Goal: Information Seeking & Learning: Find specific fact

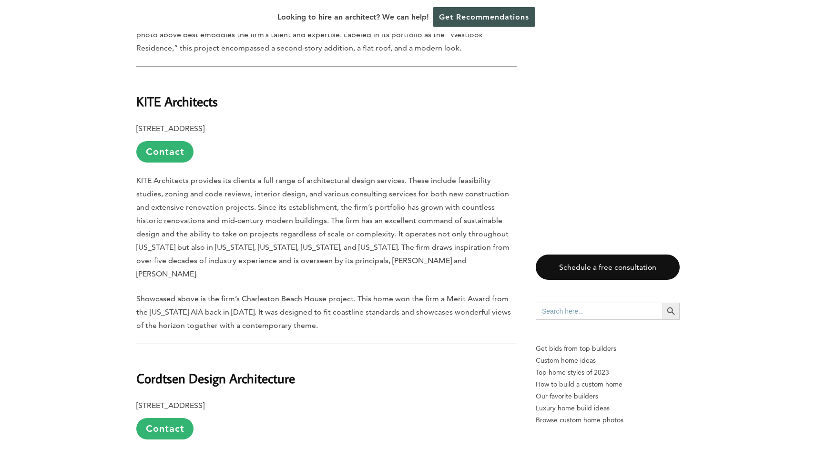
scroll to position [912, 0]
click at [169, 93] on b "KITE Architects" at bounding box center [177, 101] width 82 height 17
copy div "KITE Architects"
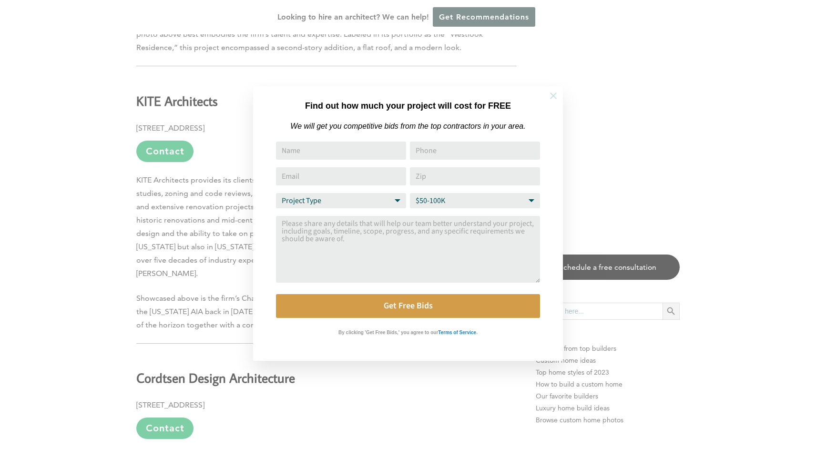
click at [555, 100] on icon at bounding box center [553, 96] width 10 height 10
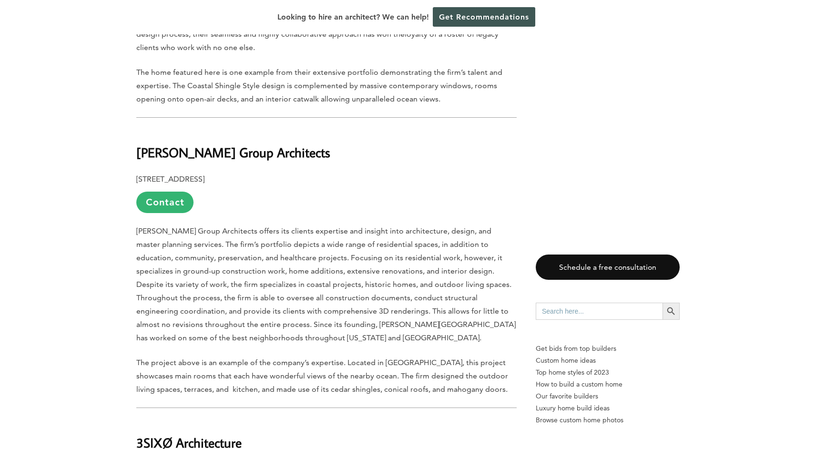
scroll to position [1400, 0]
click at [284, 145] on b "[PERSON_NAME] Group Architects" at bounding box center [233, 153] width 194 height 17
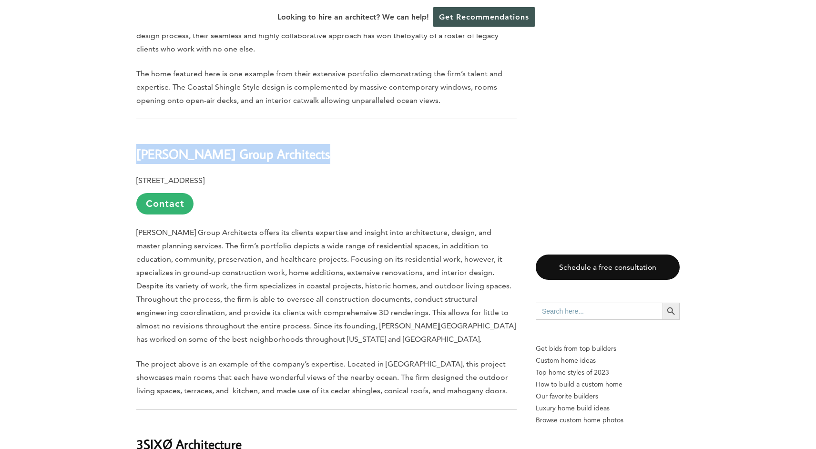
click at [284, 145] on b "[PERSON_NAME] Group Architects" at bounding box center [233, 153] width 194 height 17
copy div "[PERSON_NAME] Group Architects"
